Goal: Transaction & Acquisition: Purchase product/service

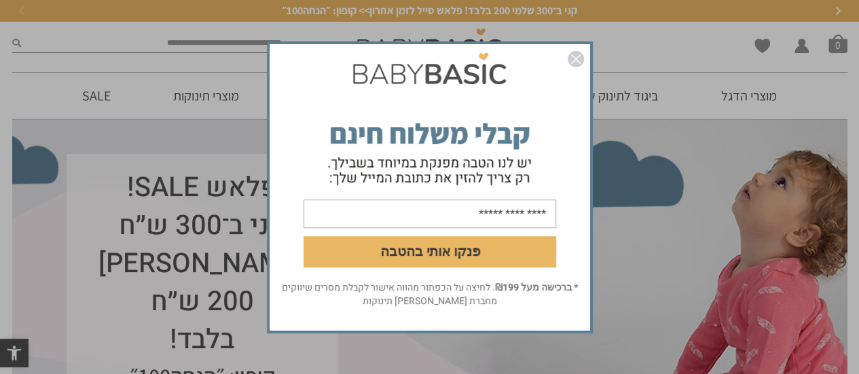
click at [573, 59] on img "סגור" at bounding box center [576, 59] width 16 height 16
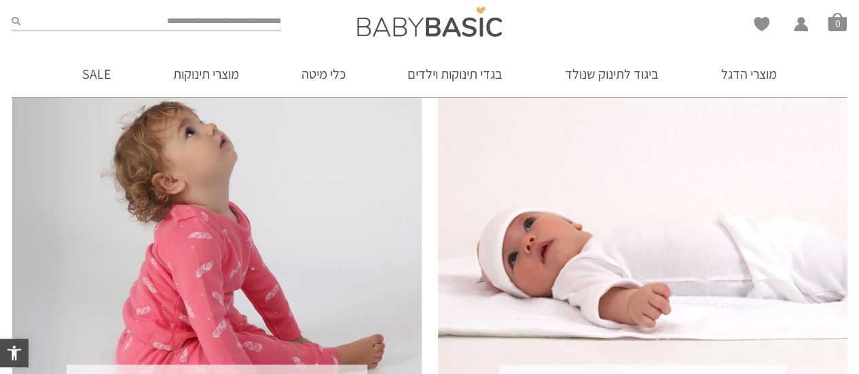
scroll to position [475, 0]
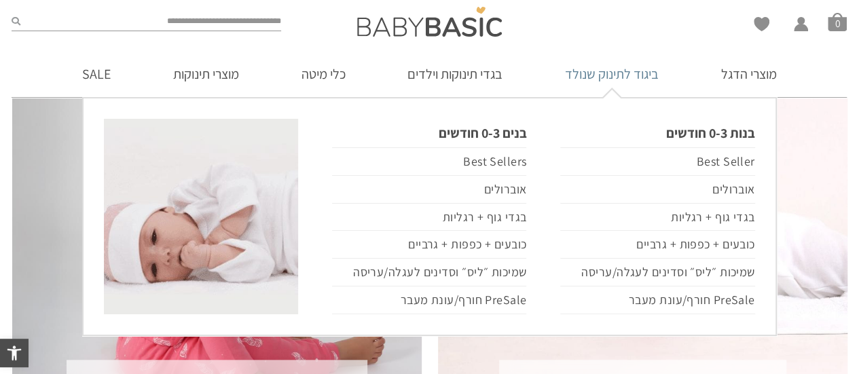
click at [640, 71] on link "ביגוד לתינוק שנולד" at bounding box center [612, 74] width 134 height 46
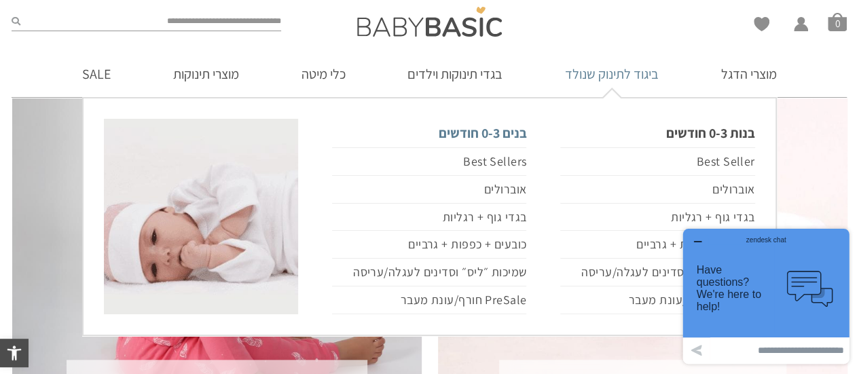
click at [475, 131] on link "בנים 0-3 חודשים" at bounding box center [429, 133] width 194 height 29
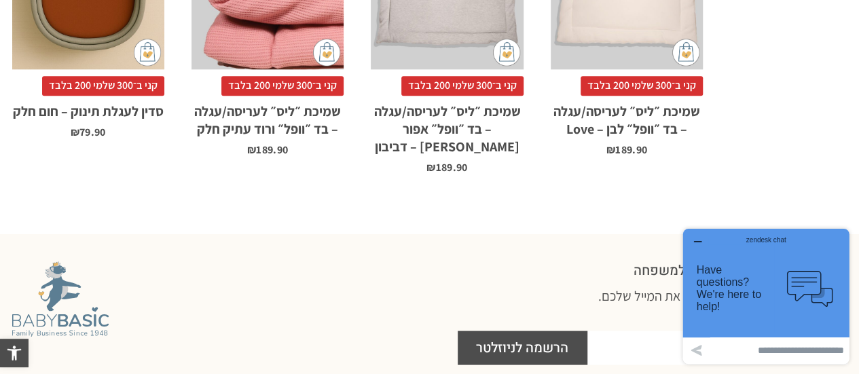
scroll to position [1154, 0]
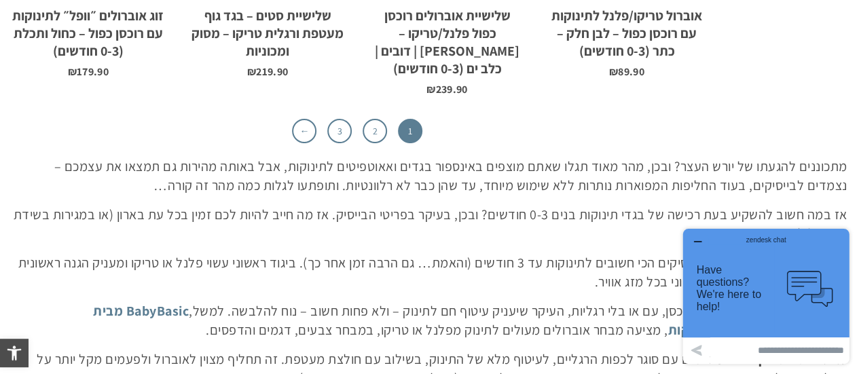
scroll to position [4639, 0]
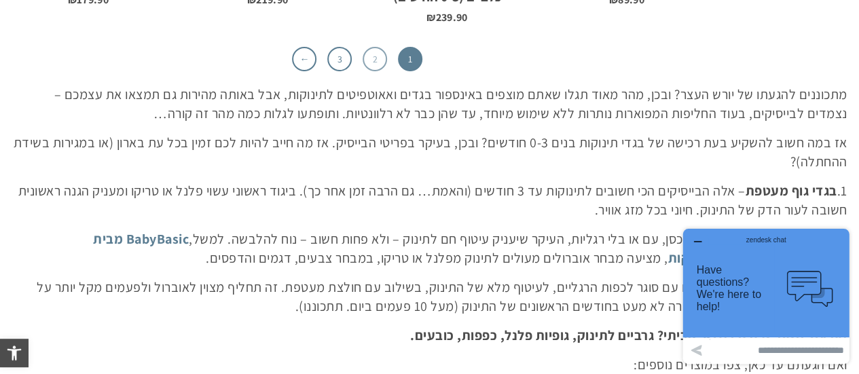
click at [369, 47] on link "2" at bounding box center [375, 59] width 24 height 24
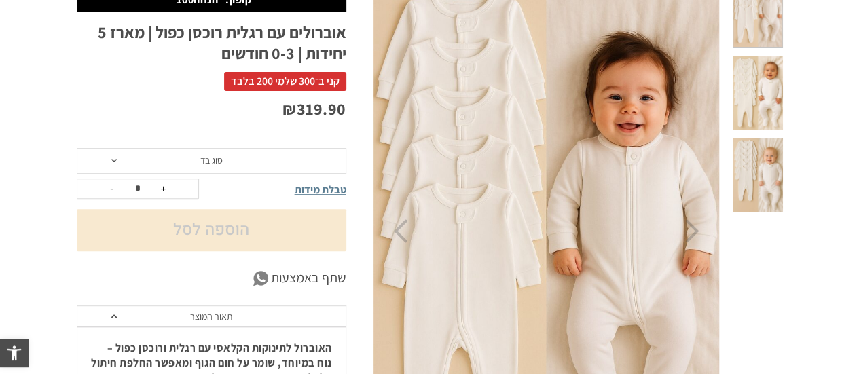
scroll to position [136, 0]
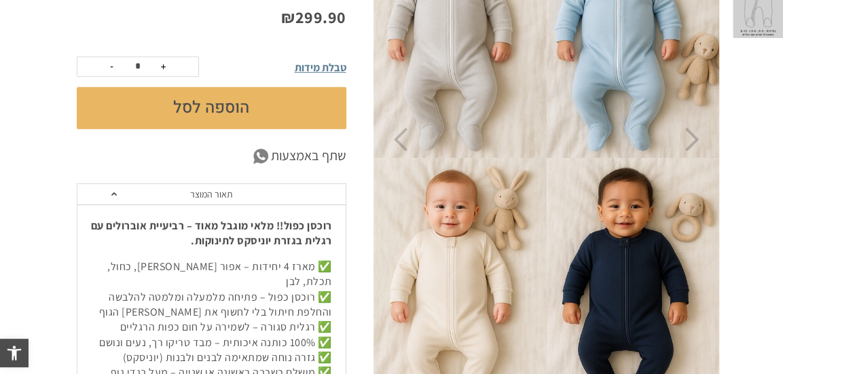
scroll to position [340, 0]
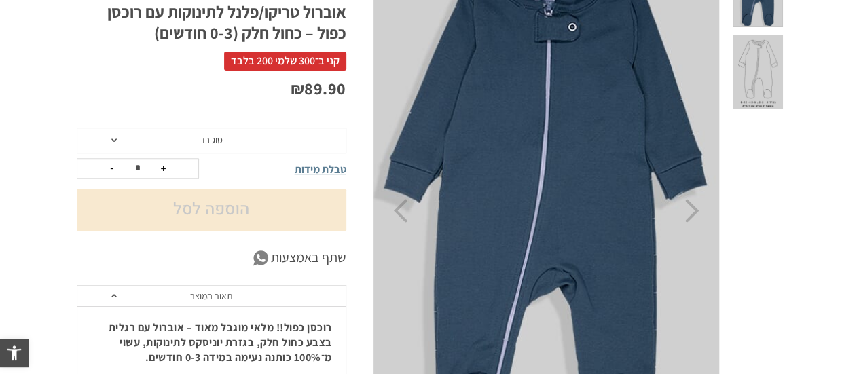
scroll to position [272, 0]
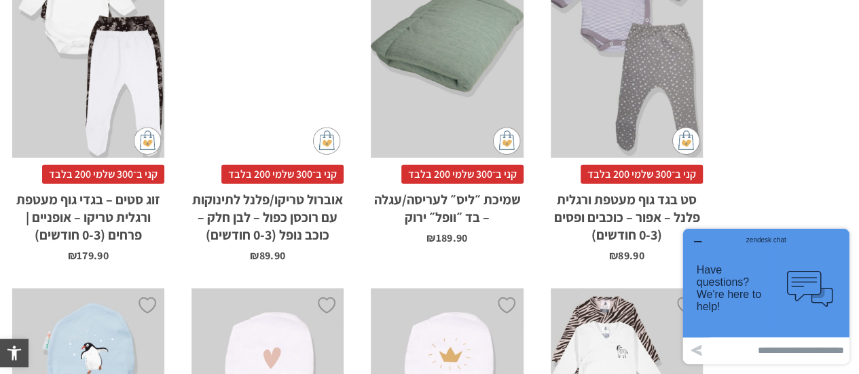
scroll to position [1922, 0]
